Goal: Task Accomplishment & Management: Use online tool/utility

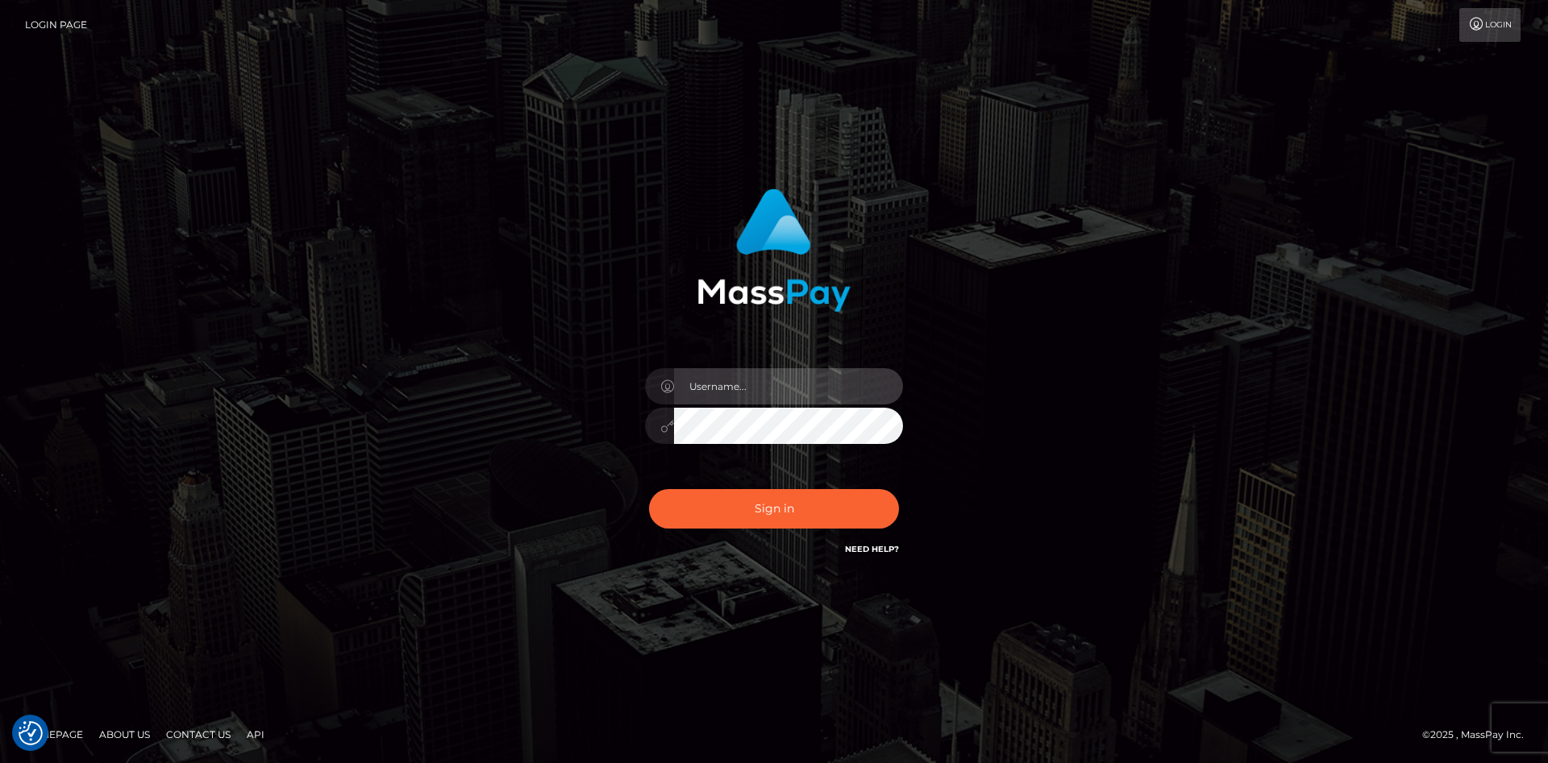
type input "faisal_uplift"
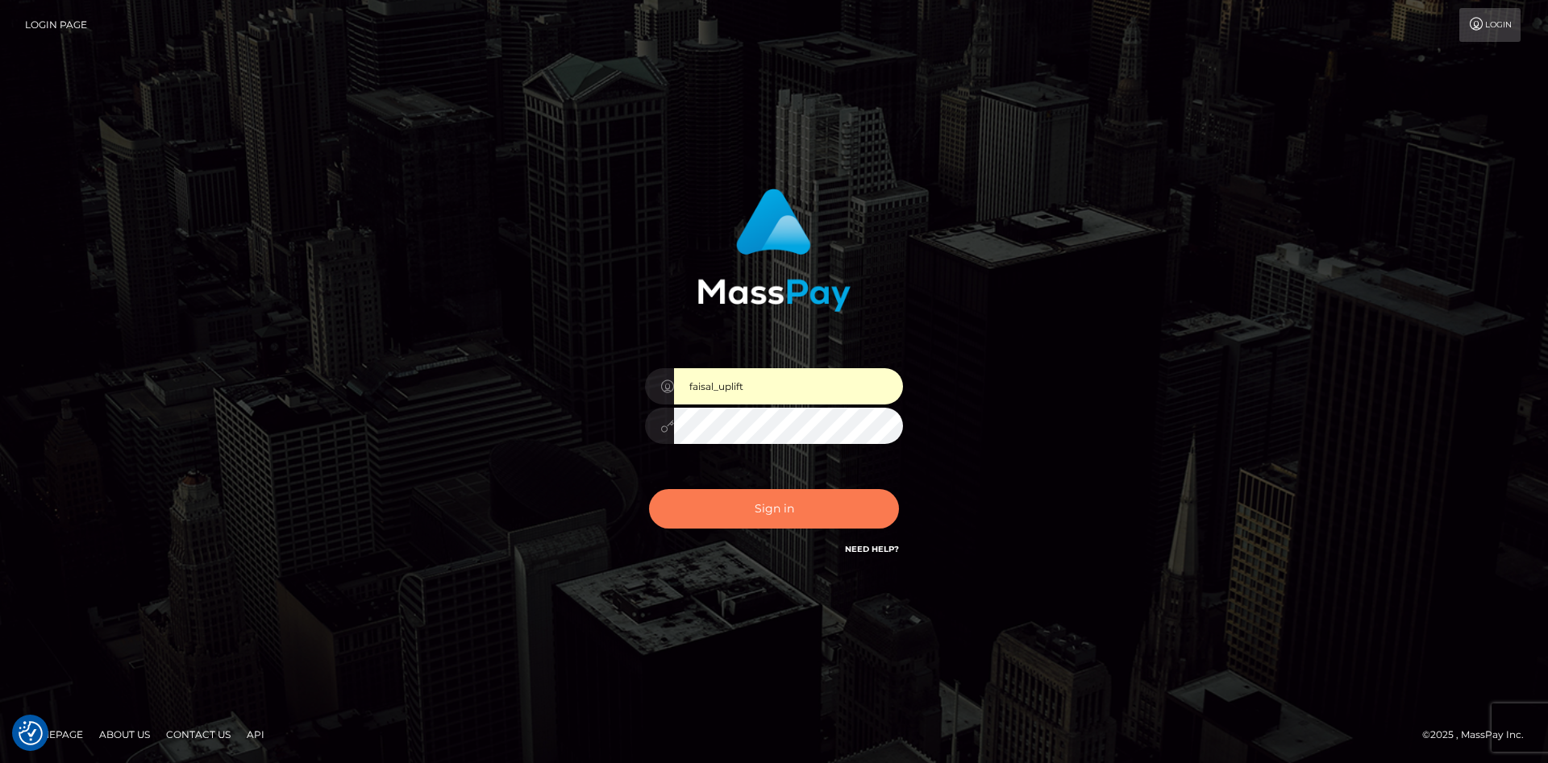
click at [765, 499] on button "Sign in" at bounding box center [774, 509] width 250 height 40
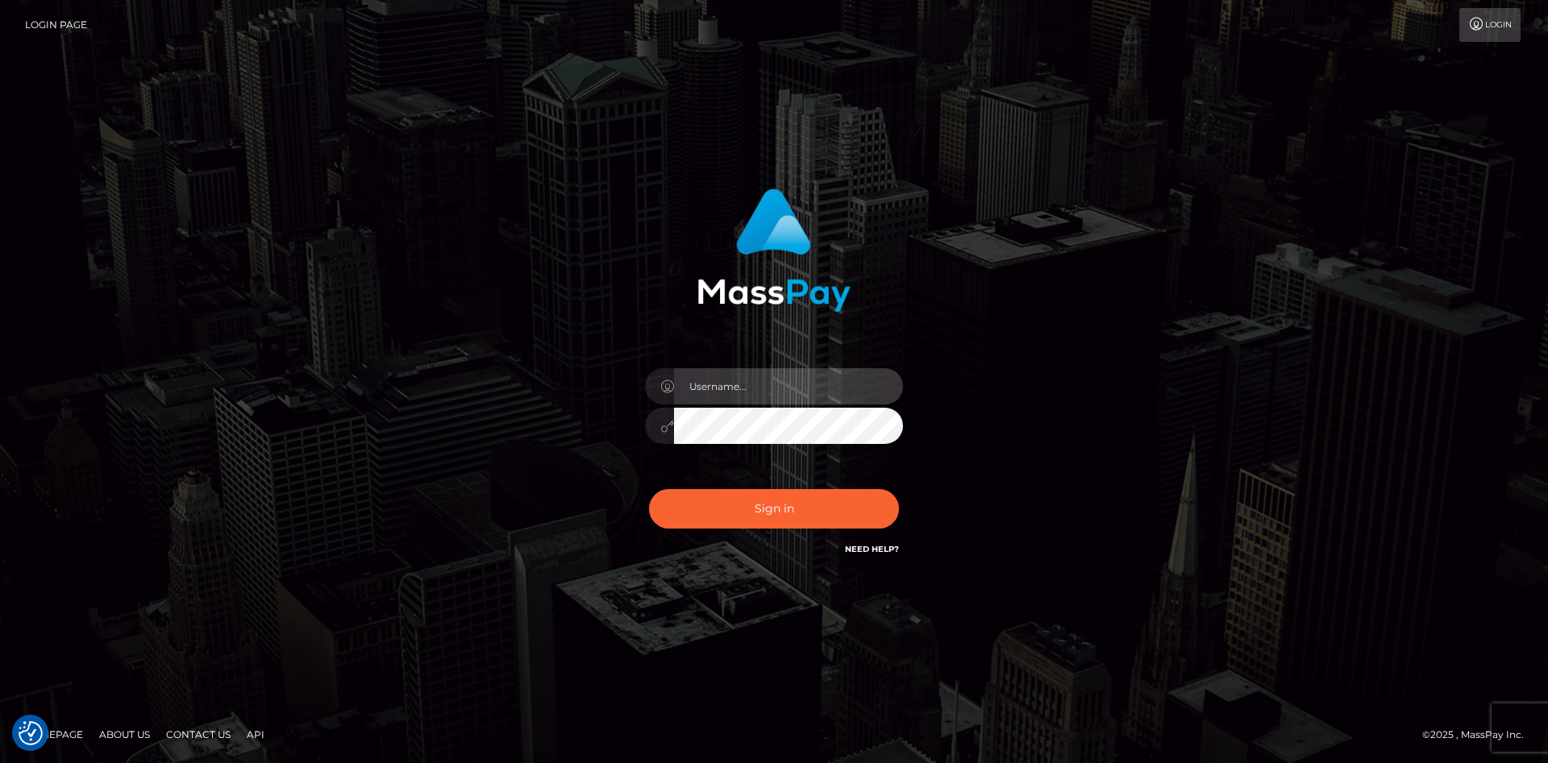
click at [758, 388] on input "text" at bounding box center [788, 386] width 229 height 36
type input "faisal_uplift"
click at [757, 485] on div "Sign in Need Help?" at bounding box center [774, 516] width 282 height 72
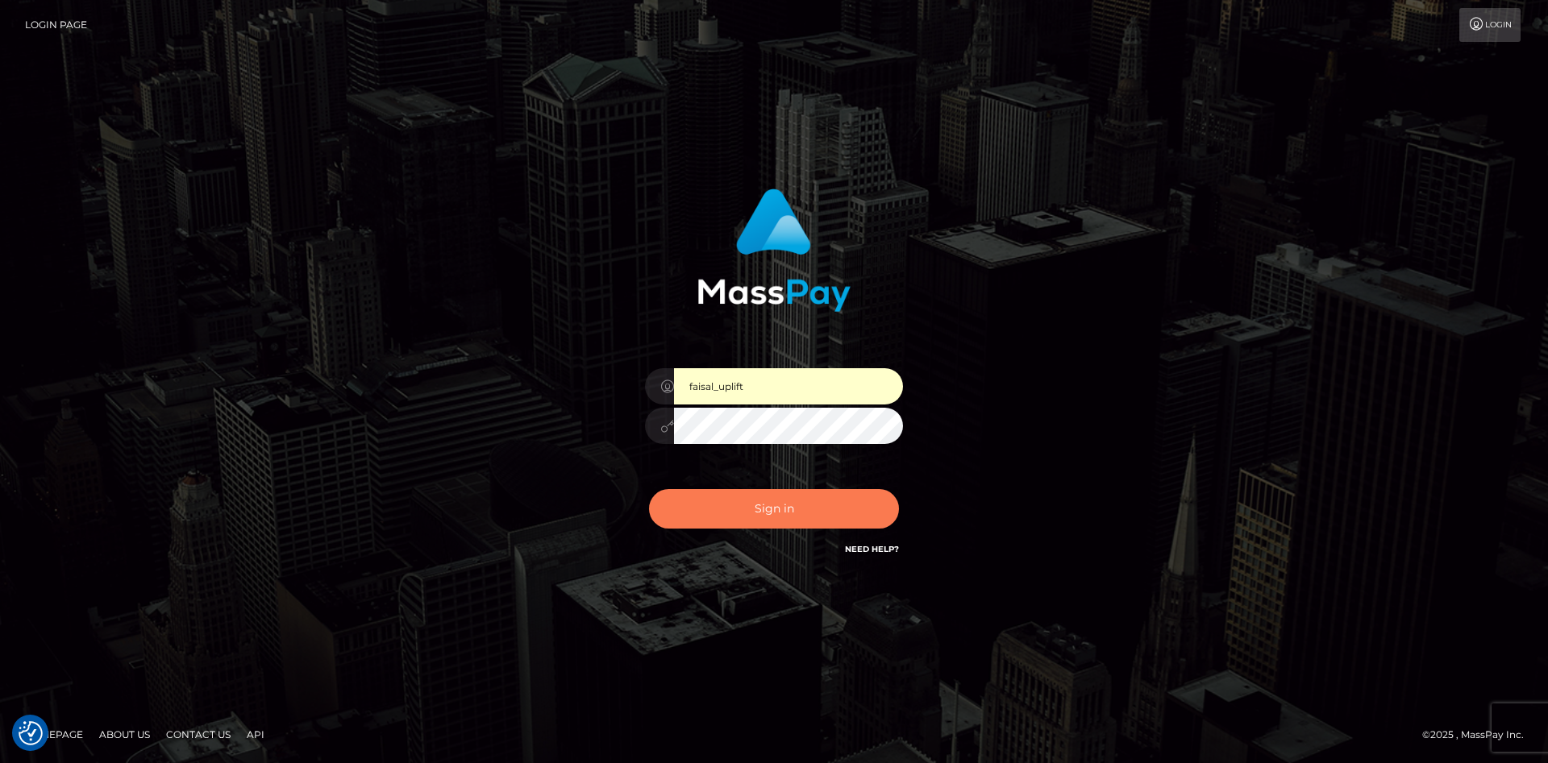
click at [753, 494] on button "Sign in" at bounding box center [774, 509] width 250 height 40
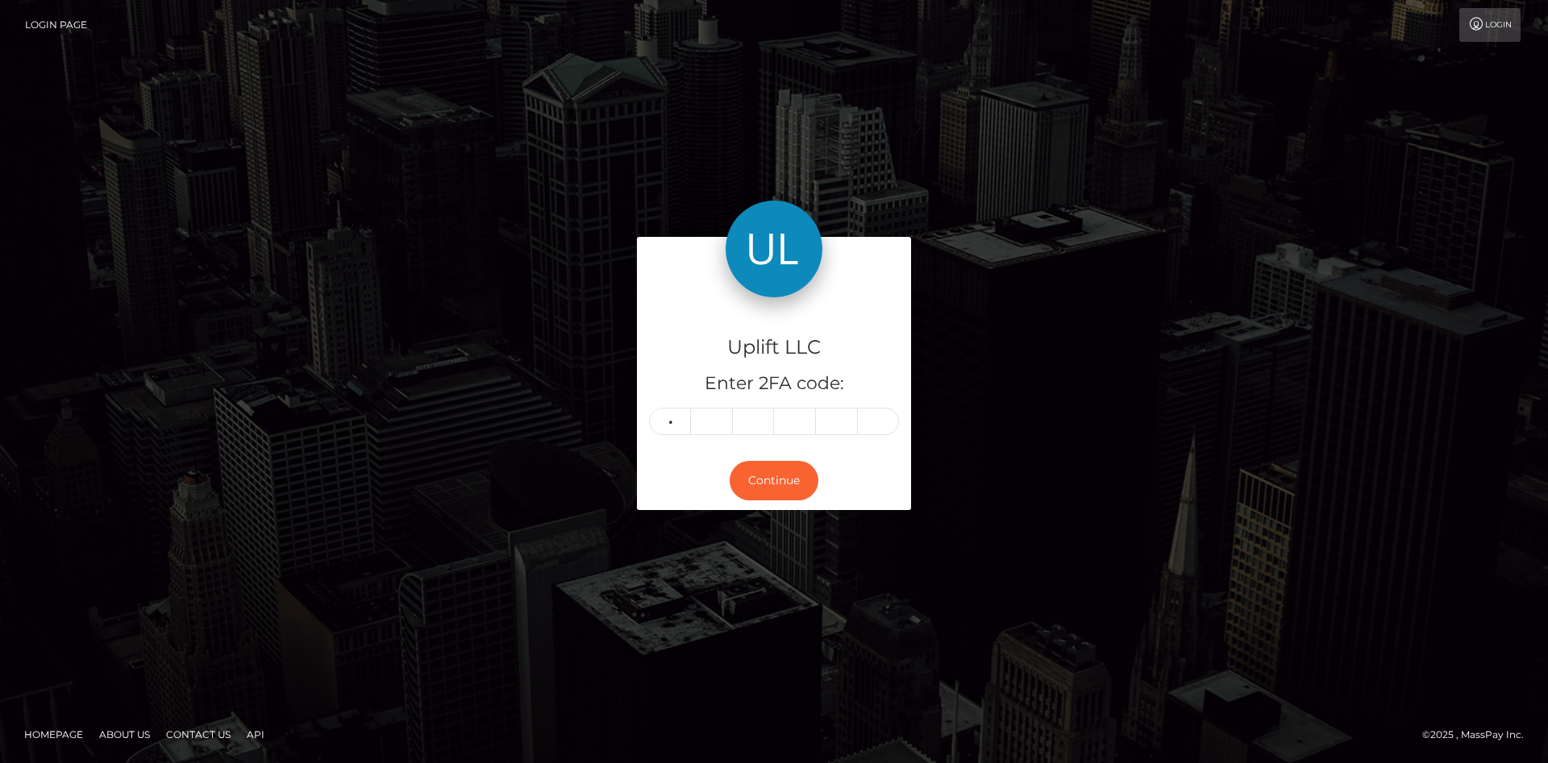
type input "6"
type input "3"
type input "7"
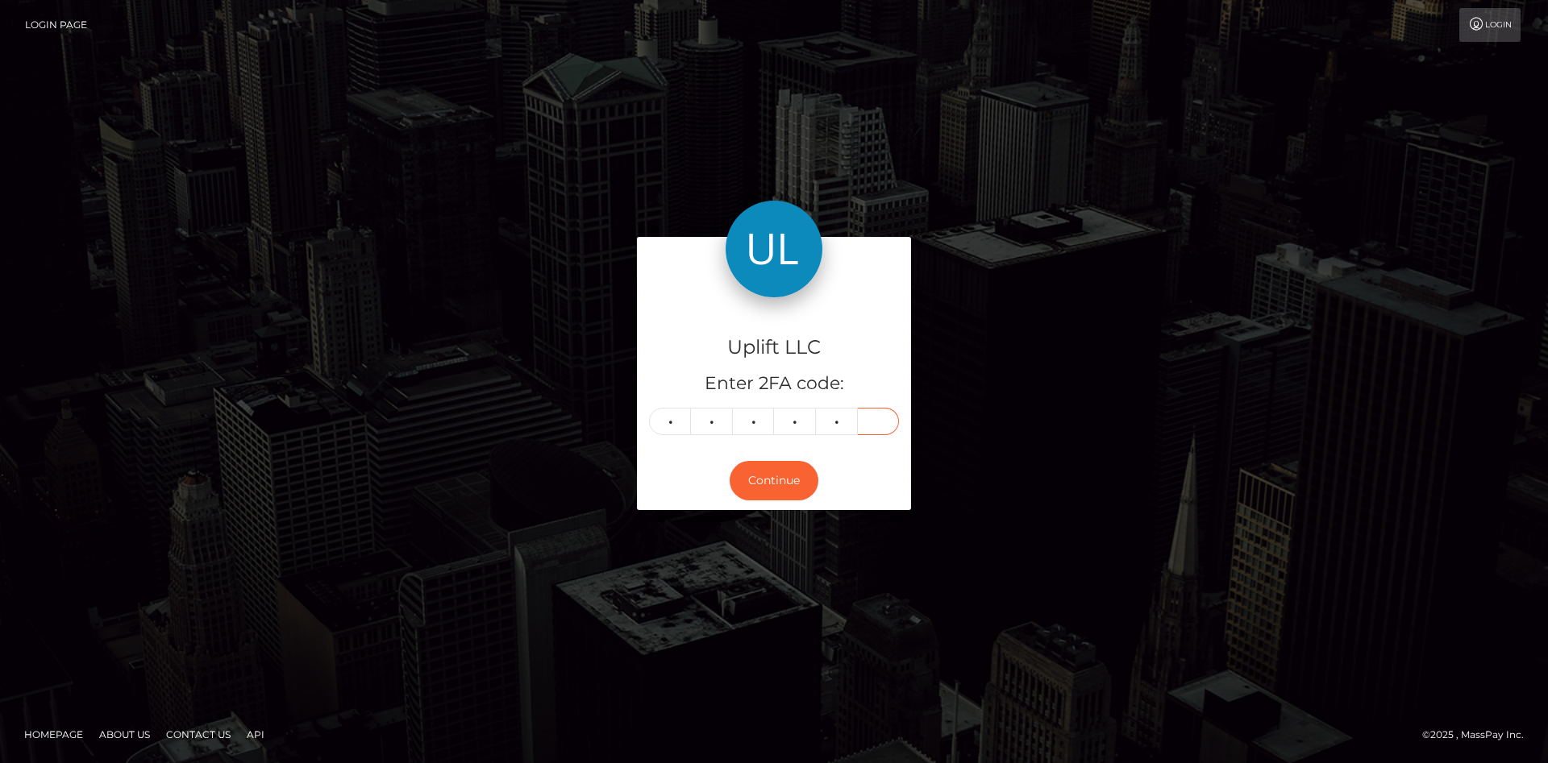
type input "8"
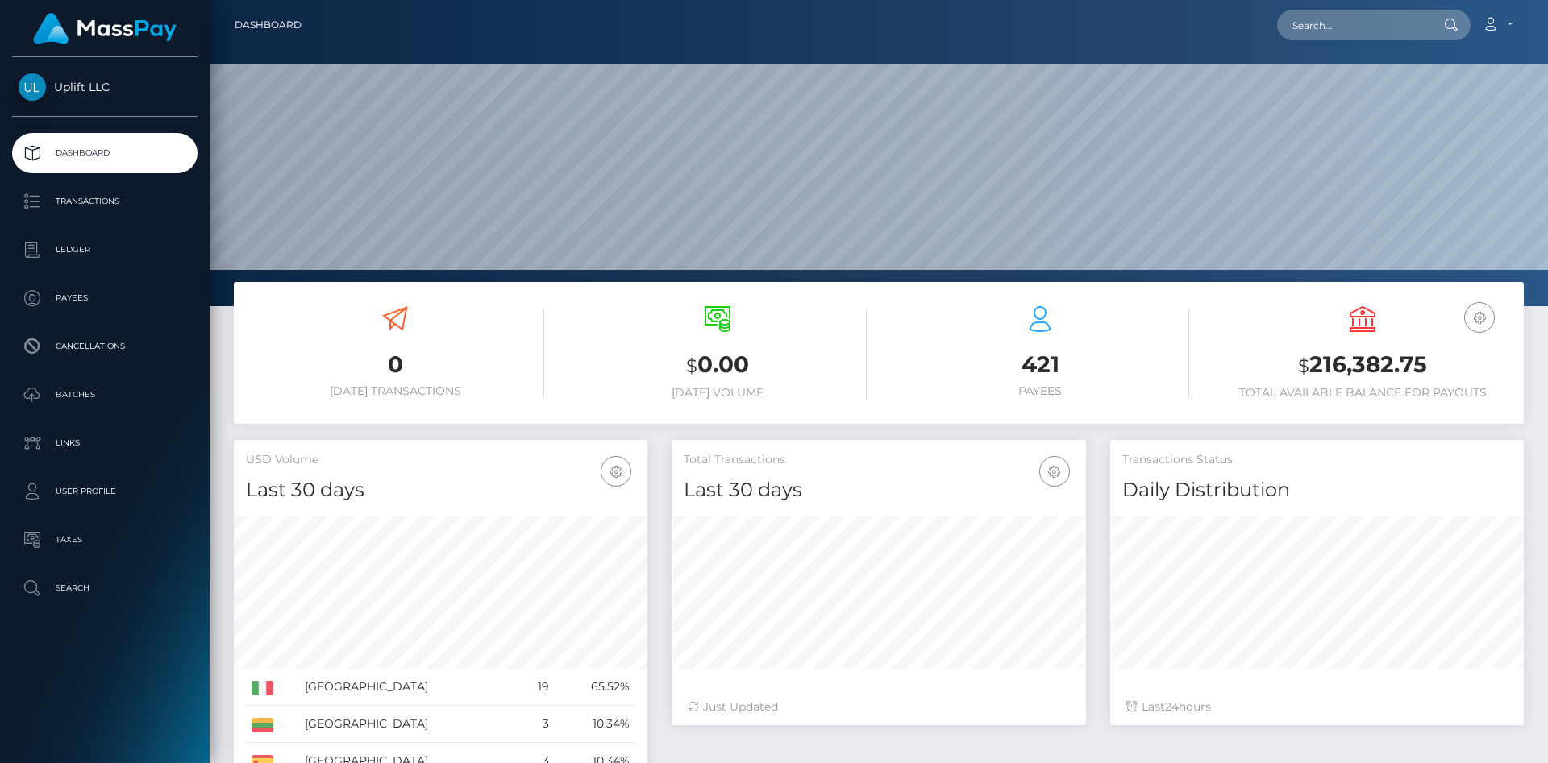
scroll to position [285, 414]
click at [93, 208] on p "Transactions" at bounding box center [105, 201] width 173 height 24
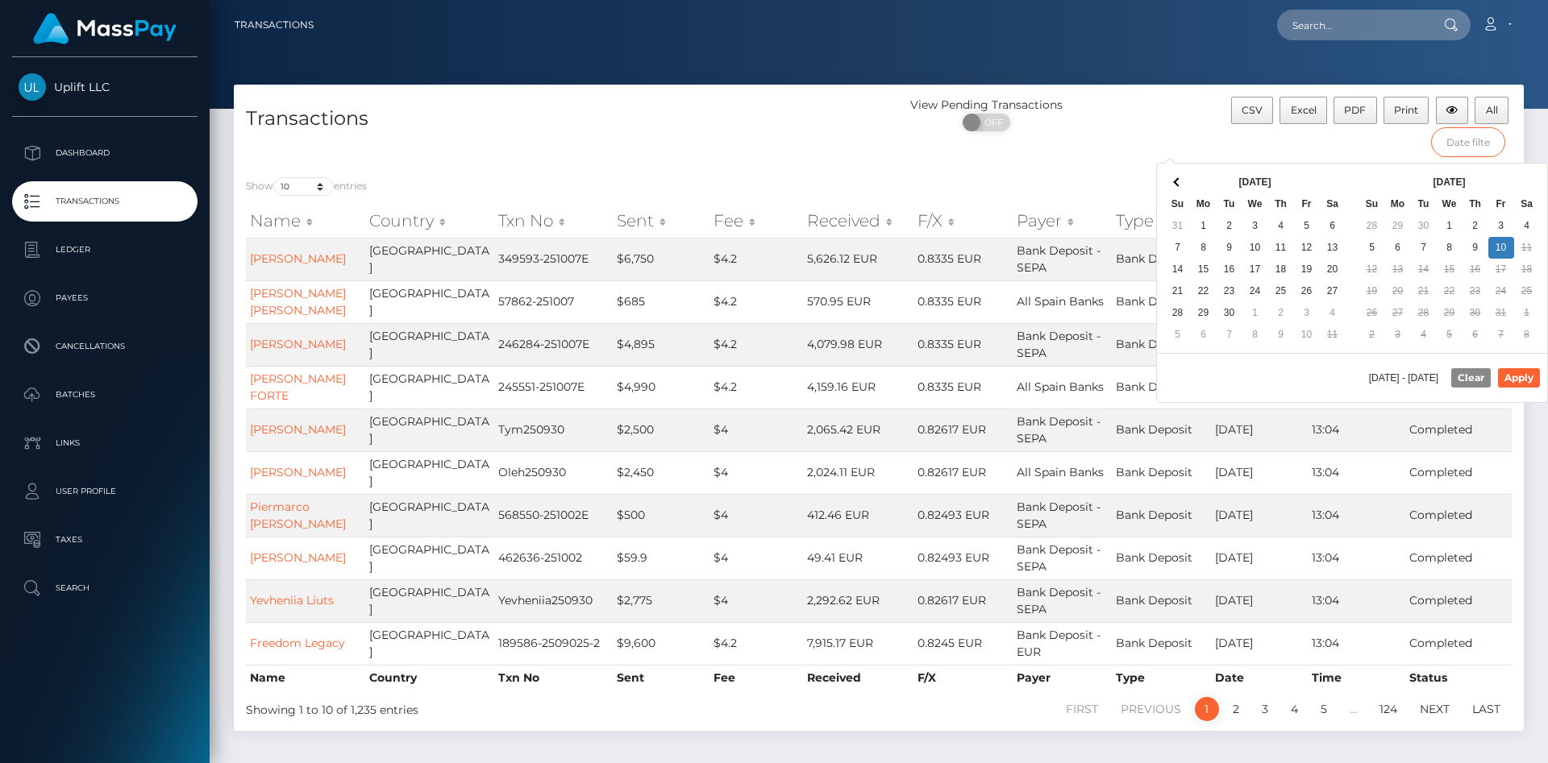
click at [1477, 139] on input "text" at bounding box center [1468, 142] width 75 height 30
click at [1531, 371] on button "Apply" at bounding box center [1519, 377] width 42 height 19
type input "[DATE] - [DATE]"
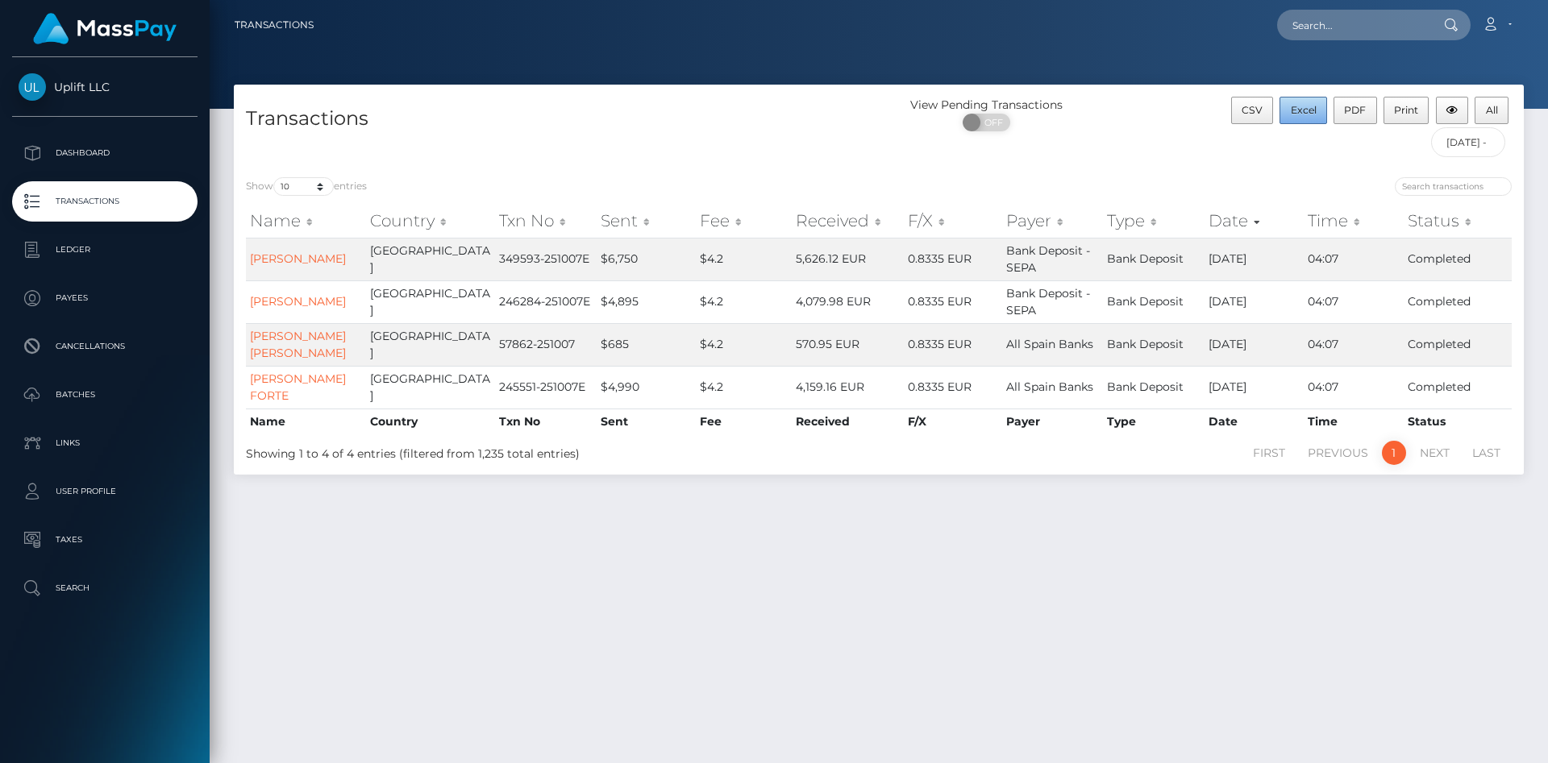
click at [1293, 111] on span "Excel" at bounding box center [1304, 110] width 26 height 12
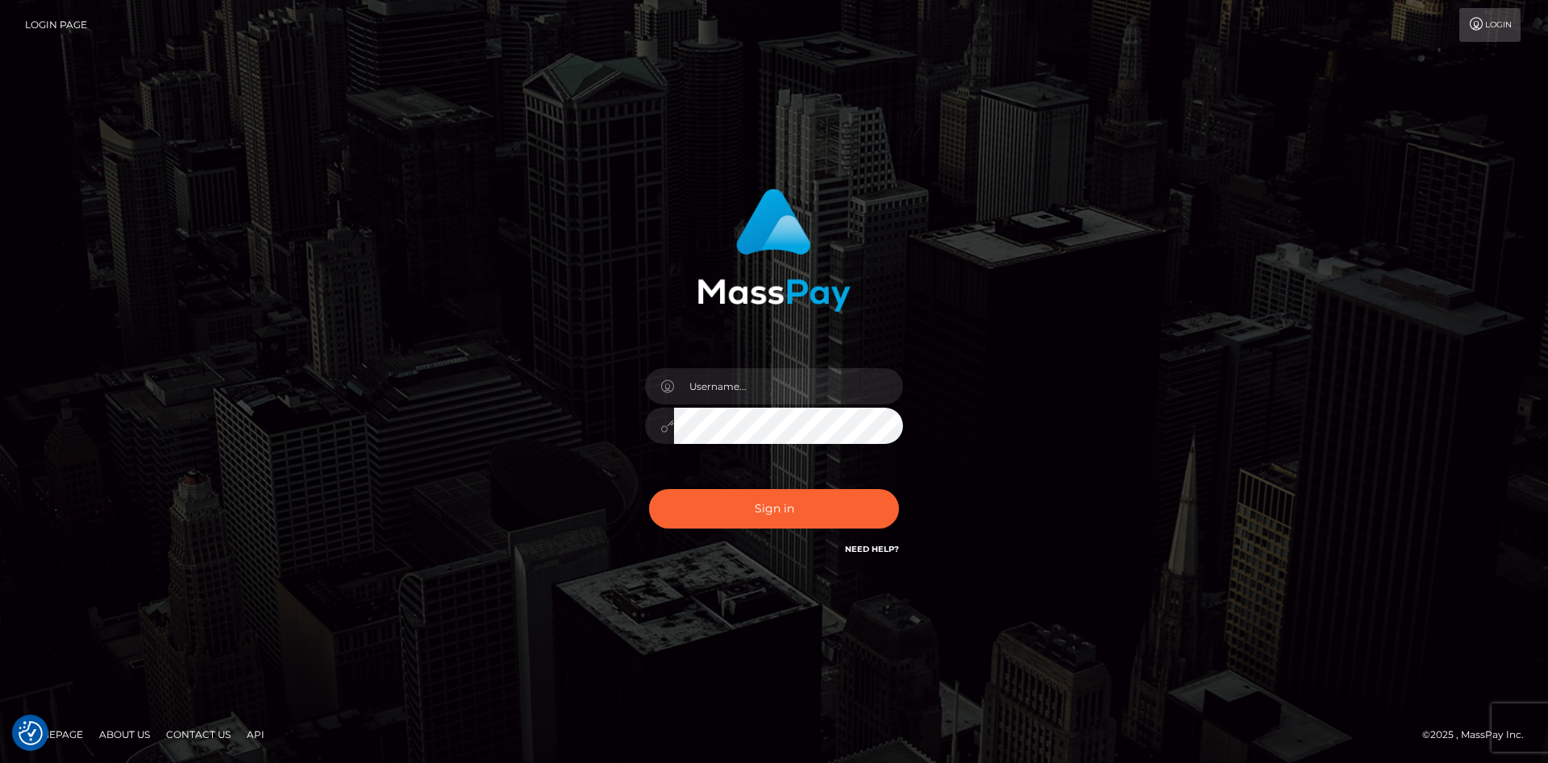
checkbox input "true"
